Goal: Transaction & Acquisition: Purchase product/service

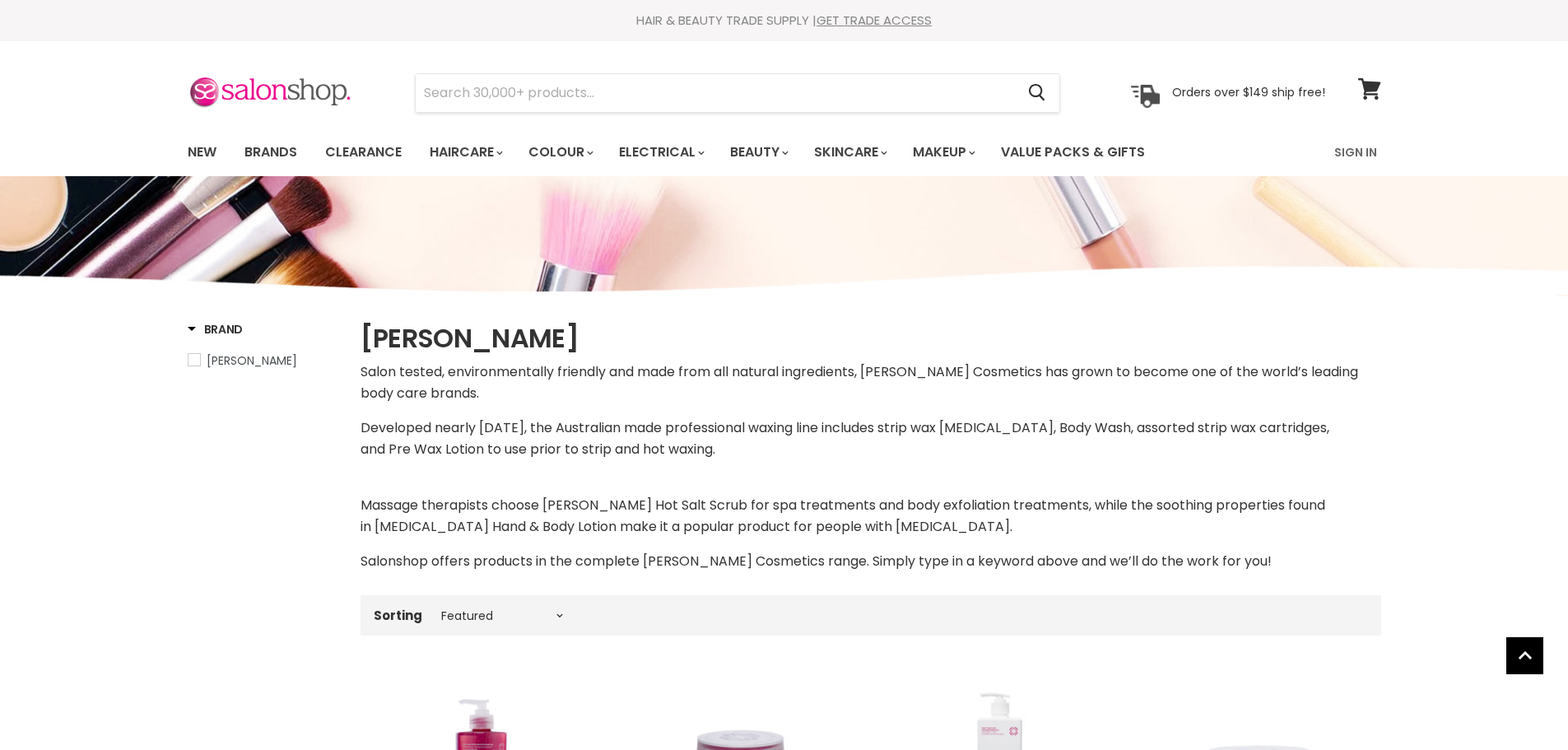
select select "manual"
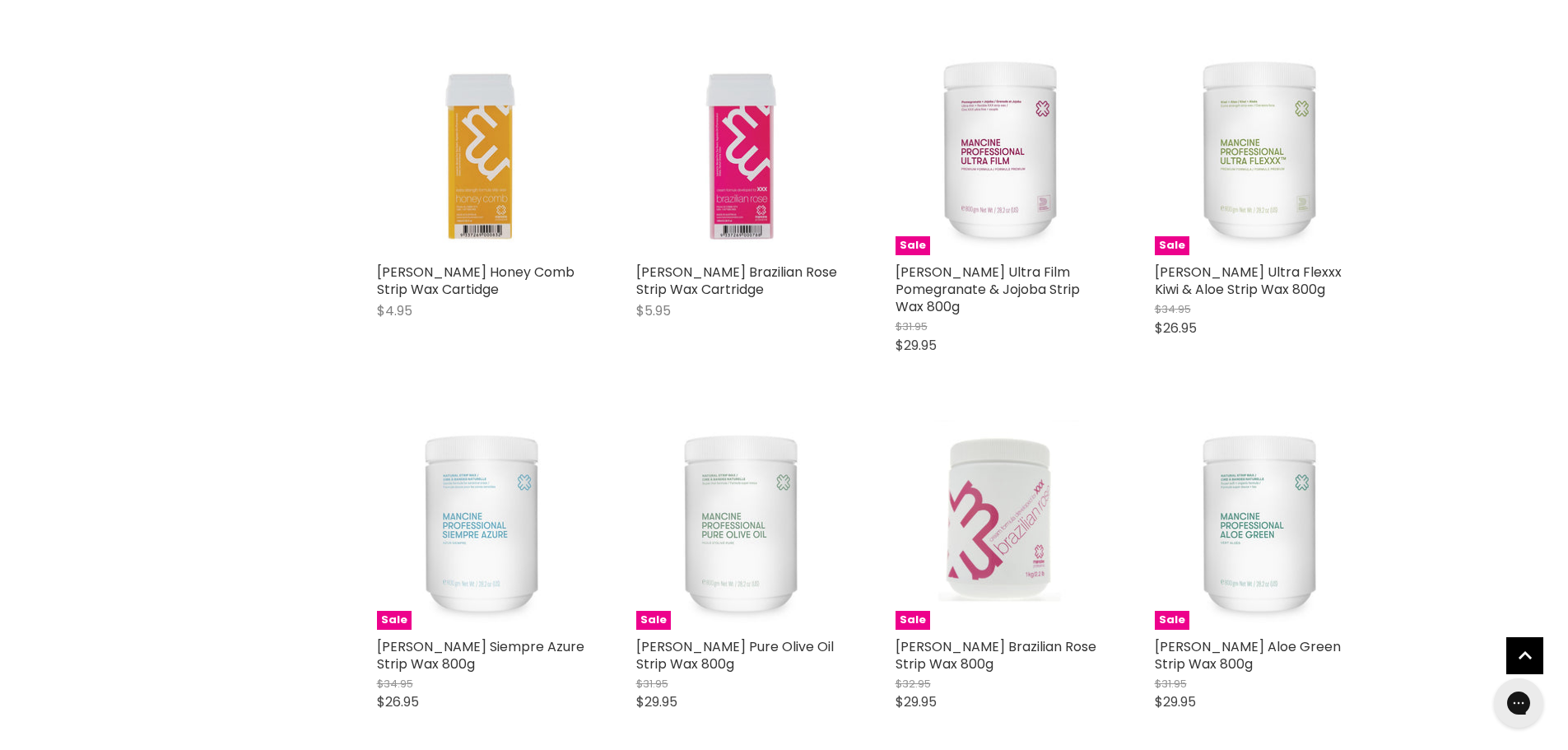
scroll to position [2469, 0]
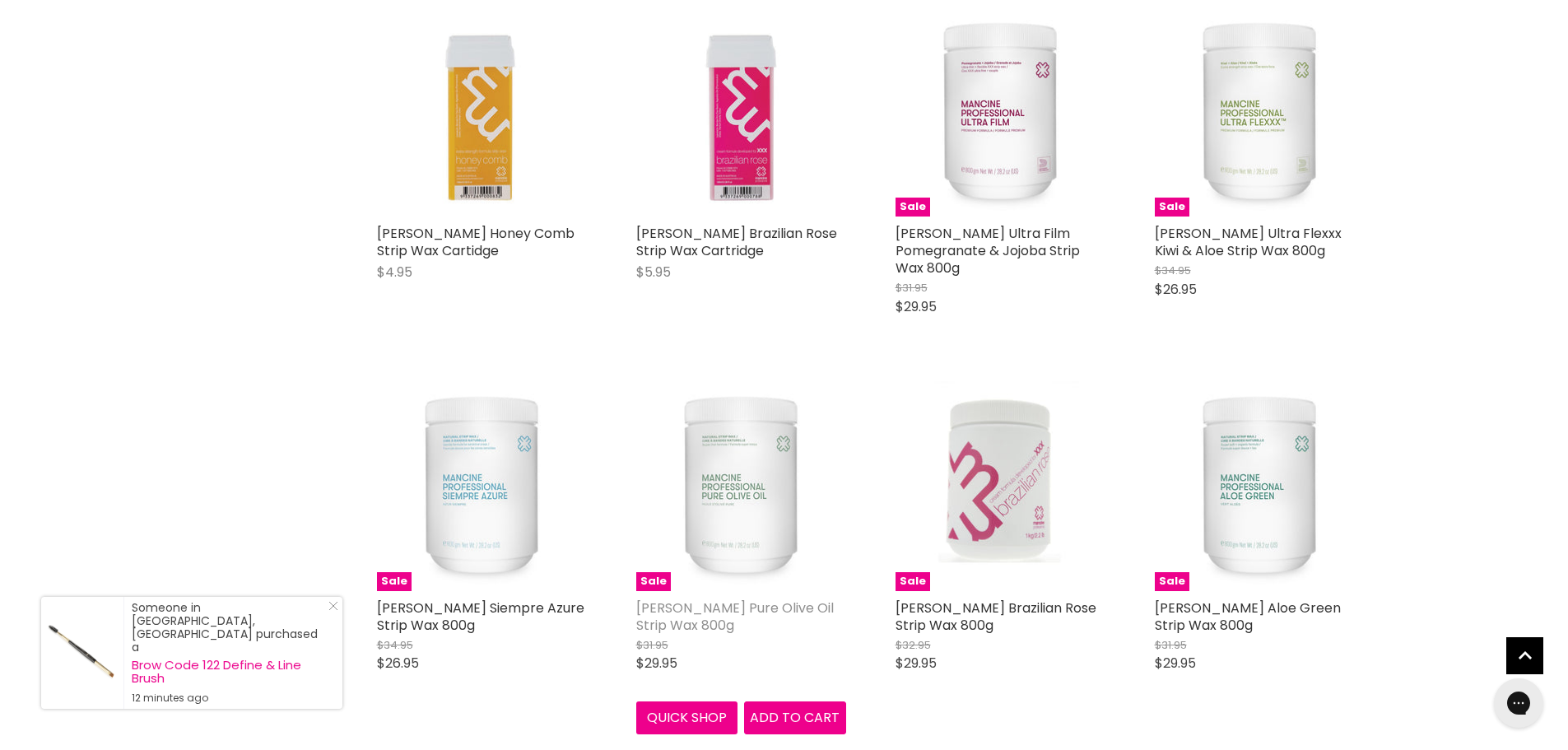
click at [706, 598] on link "[PERSON_NAME] Pure Olive Oil Strip Wax 800g" at bounding box center [735, 616] width 198 height 37
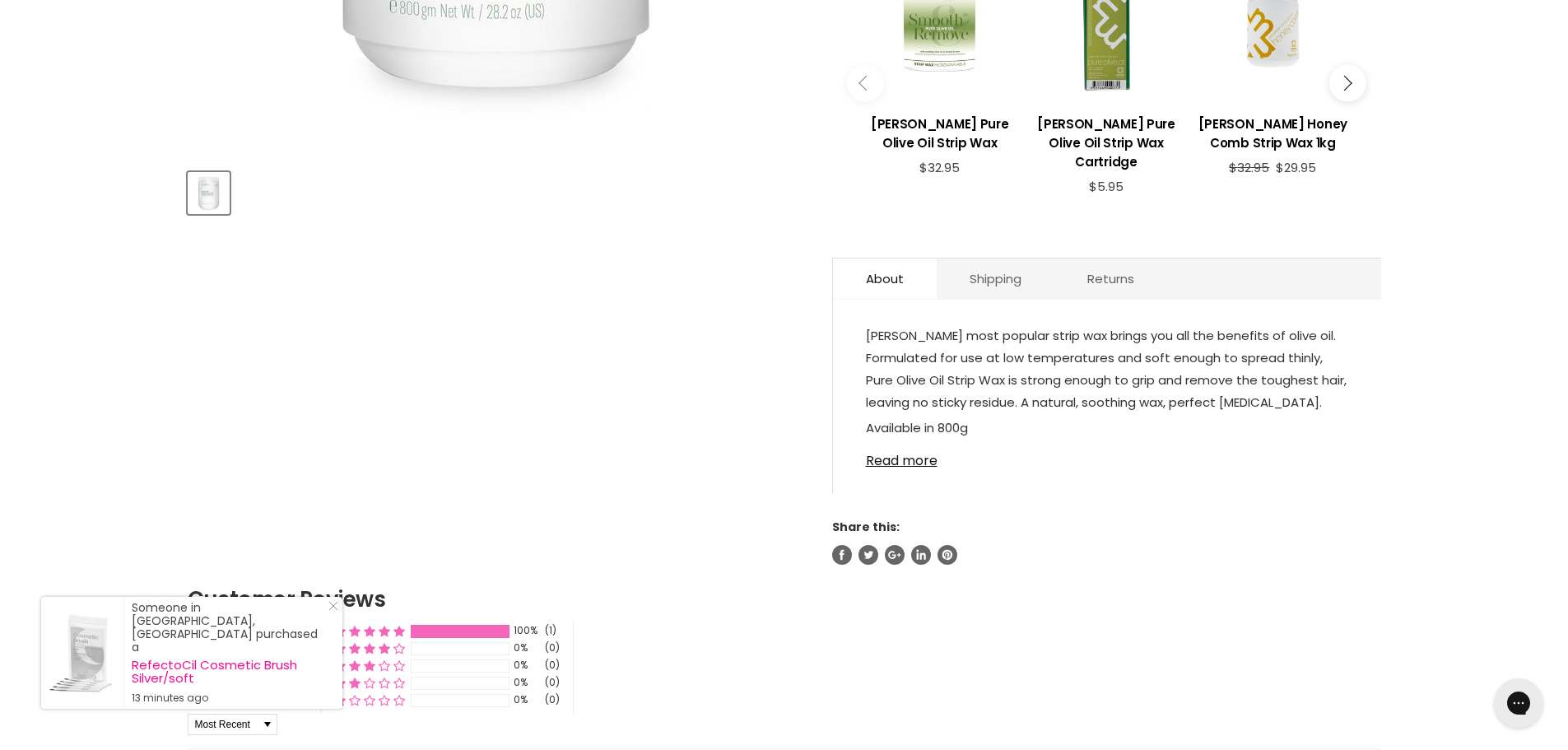
scroll to position [659, 0]
click at [929, 458] on link "Read more" at bounding box center [1107, 455] width 483 height 25
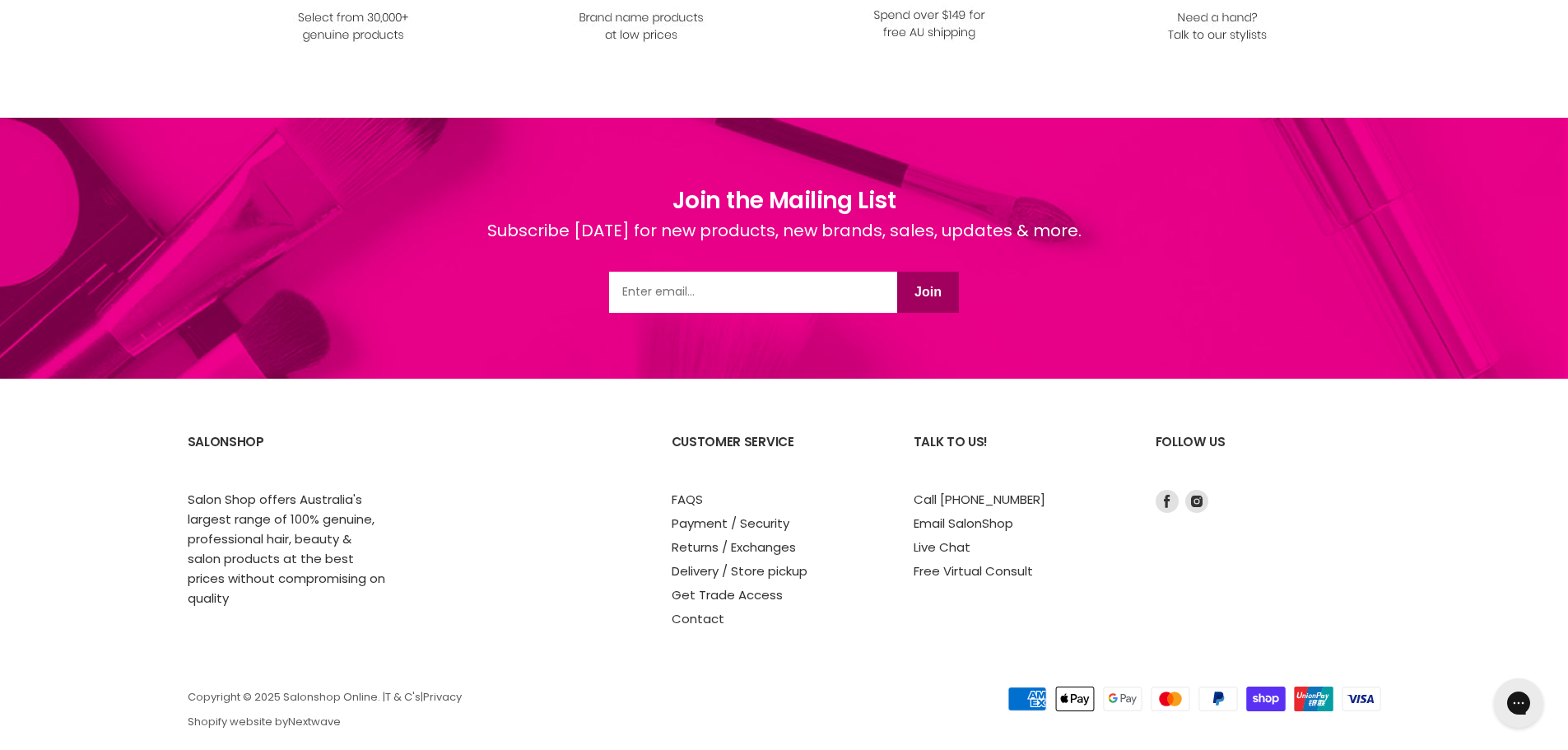
scroll to position [2468, 0]
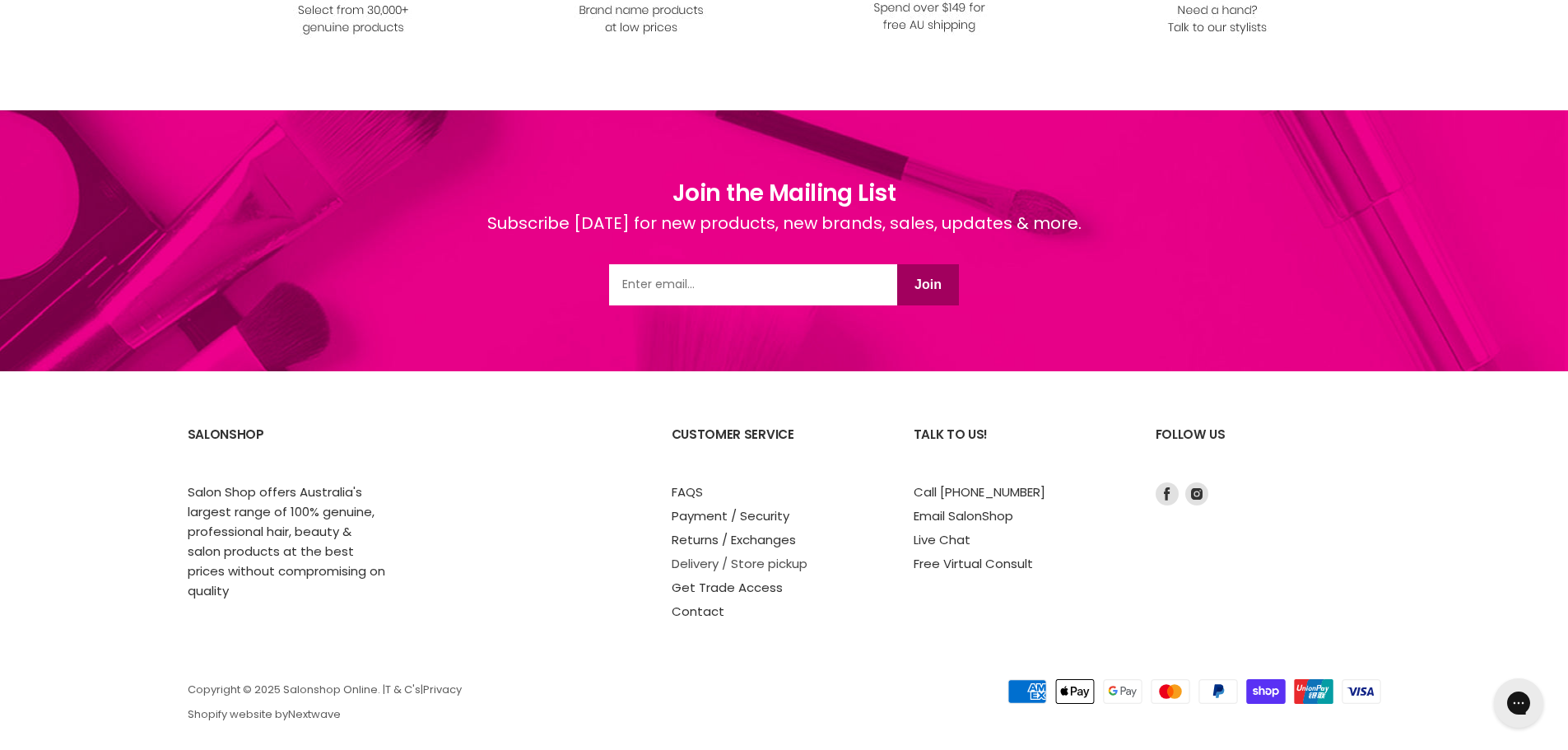
click at [713, 555] on link "Delivery / Store pickup" at bounding box center [740, 563] width 136 height 17
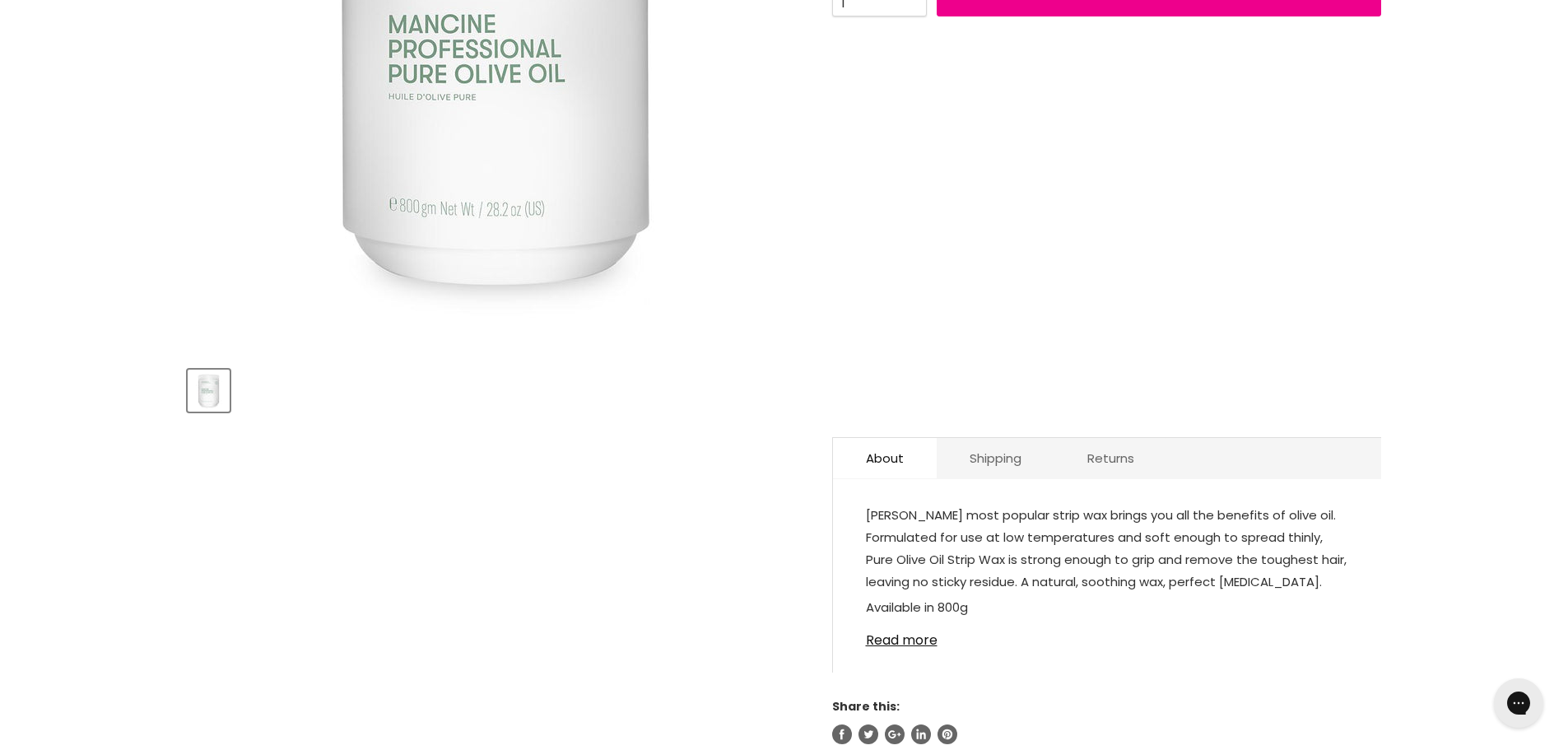
scroll to position [48, 0]
